Goal: Task Accomplishment & Management: Manage account settings

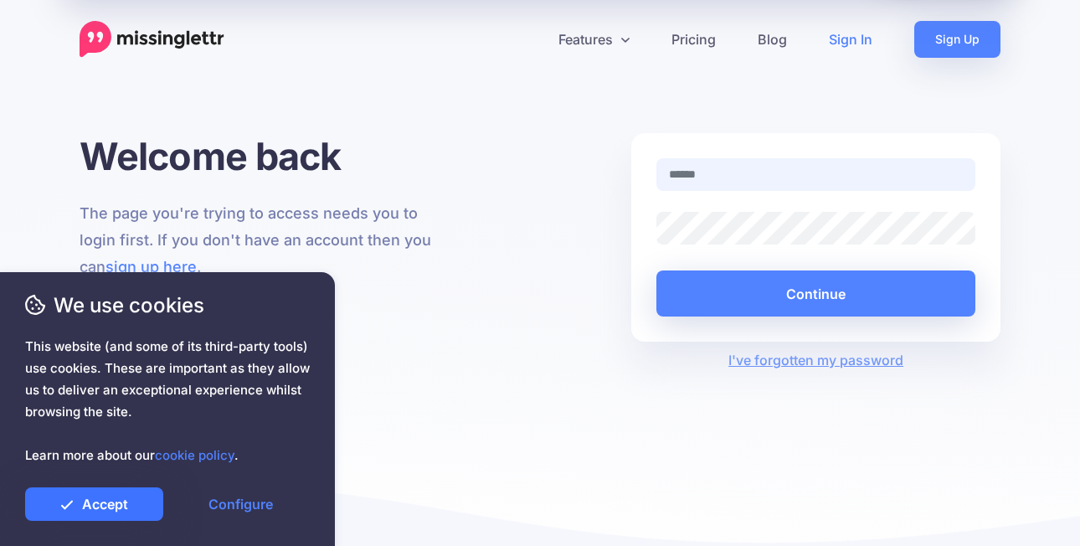
type input "**********"
click at [82, 508] on link "Accept" at bounding box center [94, 503] width 138 height 33
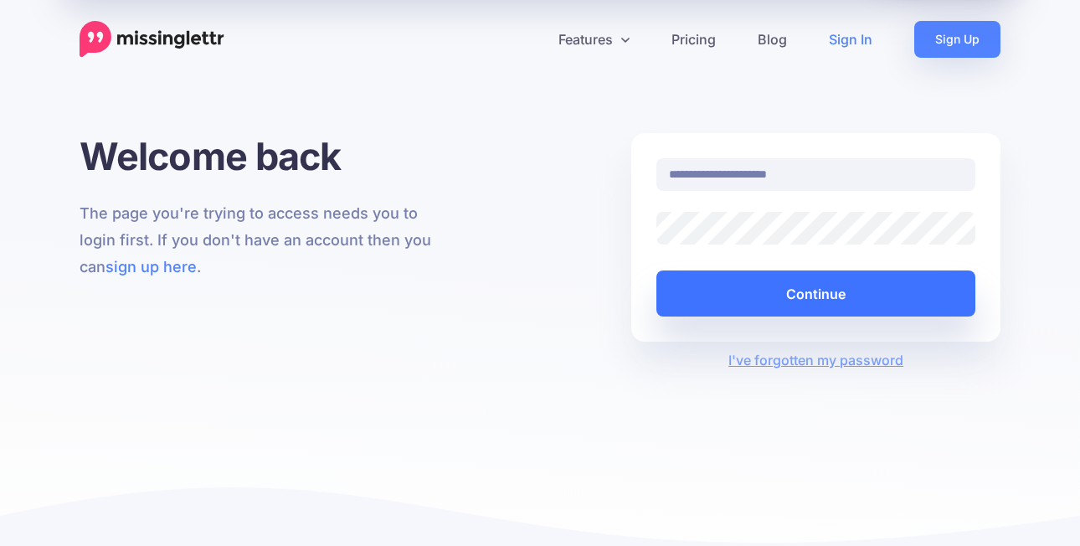
click at [806, 286] on button "Continue" at bounding box center [816, 293] width 319 height 46
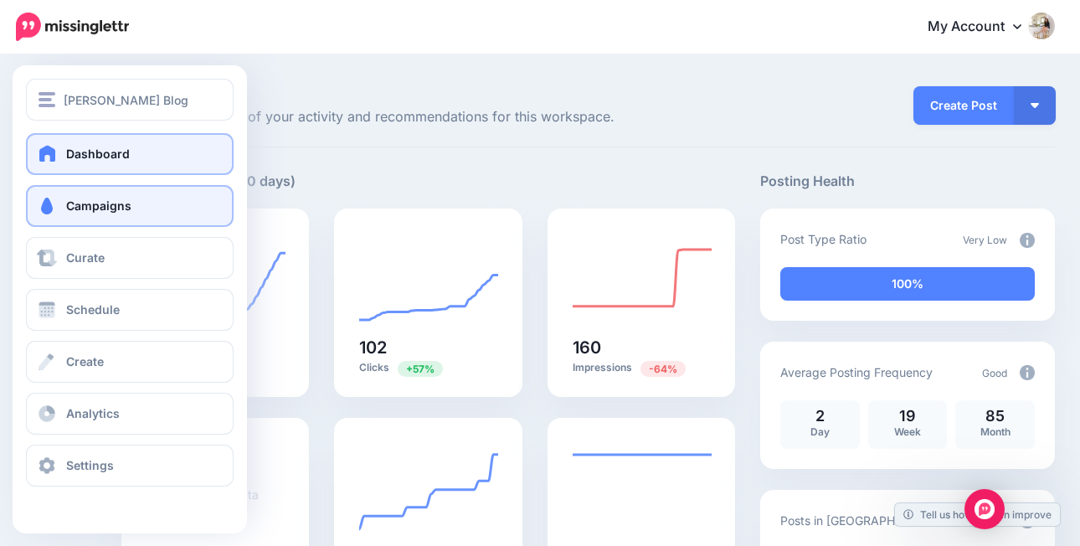
click at [43, 204] on span at bounding box center [47, 206] width 22 height 17
